Goal: Transaction & Acquisition: Purchase product/service

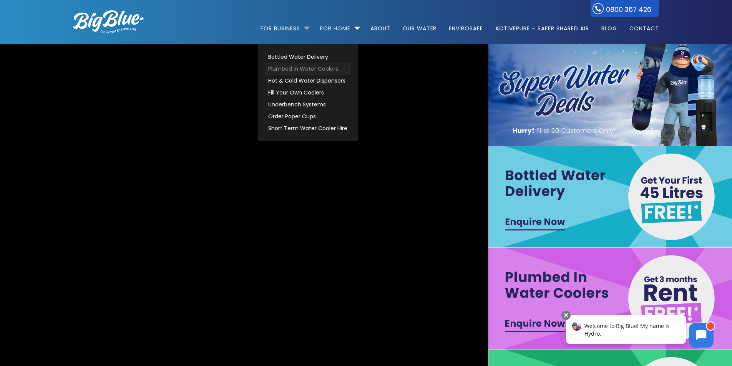
click at [314, 68] on link "Plumbed in Water Coolers" at bounding box center [308, 69] width 86 height 12
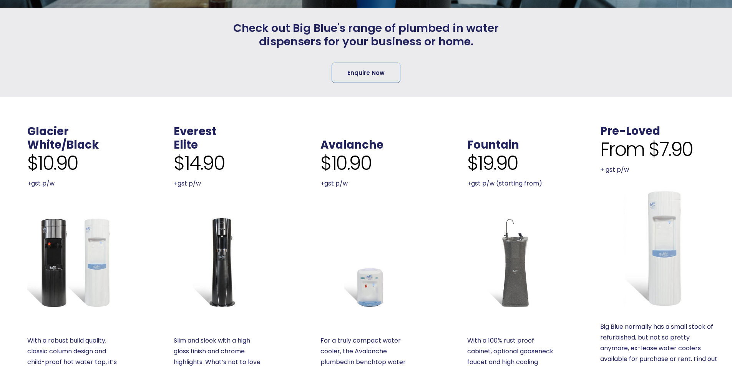
scroll to position [231, 0]
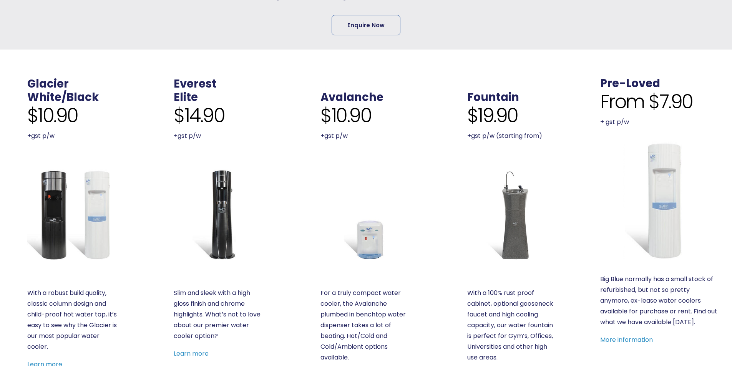
click at [62, 188] on img at bounding box center [72, 214] width 91 height 91
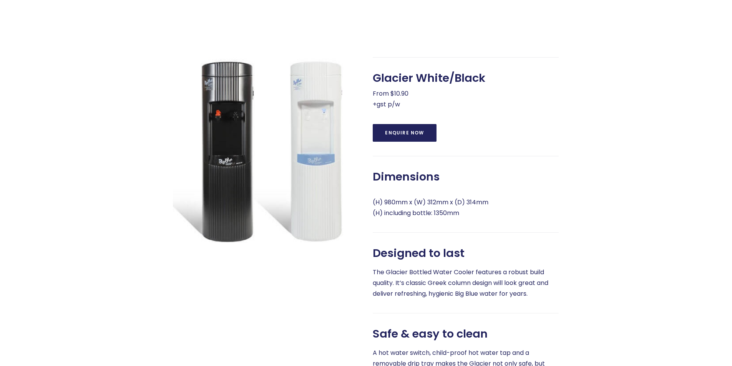
scroll to position [308, 0]
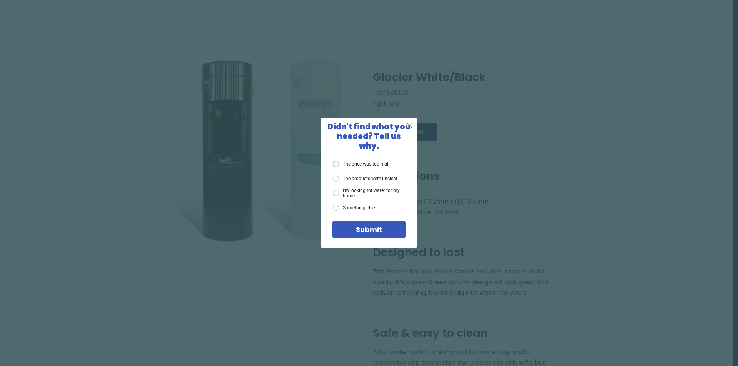
click at [410, 129] on span "X" at bounding box center [409, 126] width 7 height 10
